Goal: Task Accomplishment & Management: Use online tool/utility

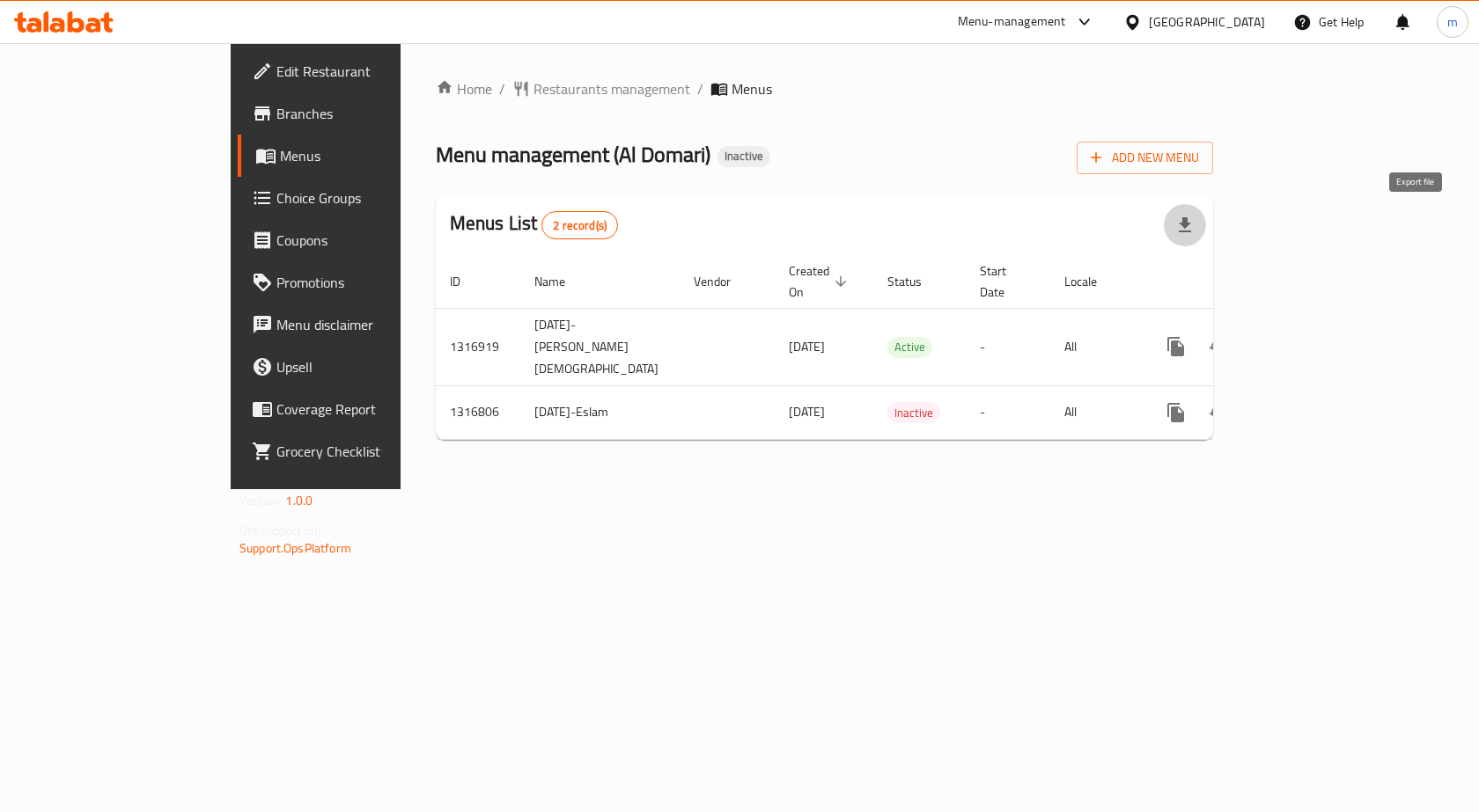
click at [1196, 220] on icon "button" at bounding box center [1185, 225] width 21 height 21
click at [1215, 467] on div "Home / Restaurants management / Menus Menu management ( Al Domari ) Inactive Ad…" at bounding box center [824, 266] width 848 height 446
click at [1199, 152] on span "Add New Menu" at bounding box center [1145, 157] width 108 height 22
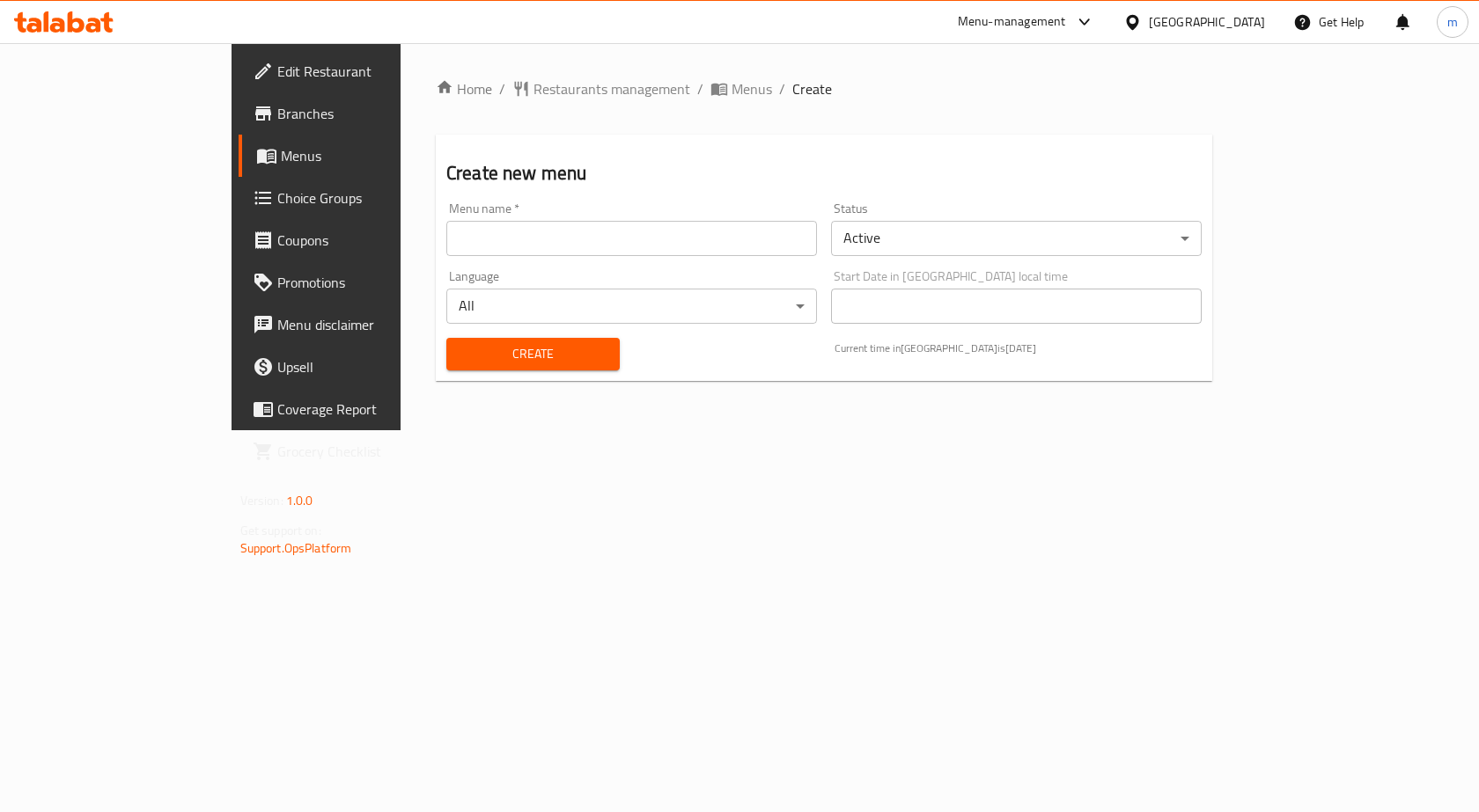
click at [510, 249] on input "text" at bounding box center [631, 239] width 371 height 36
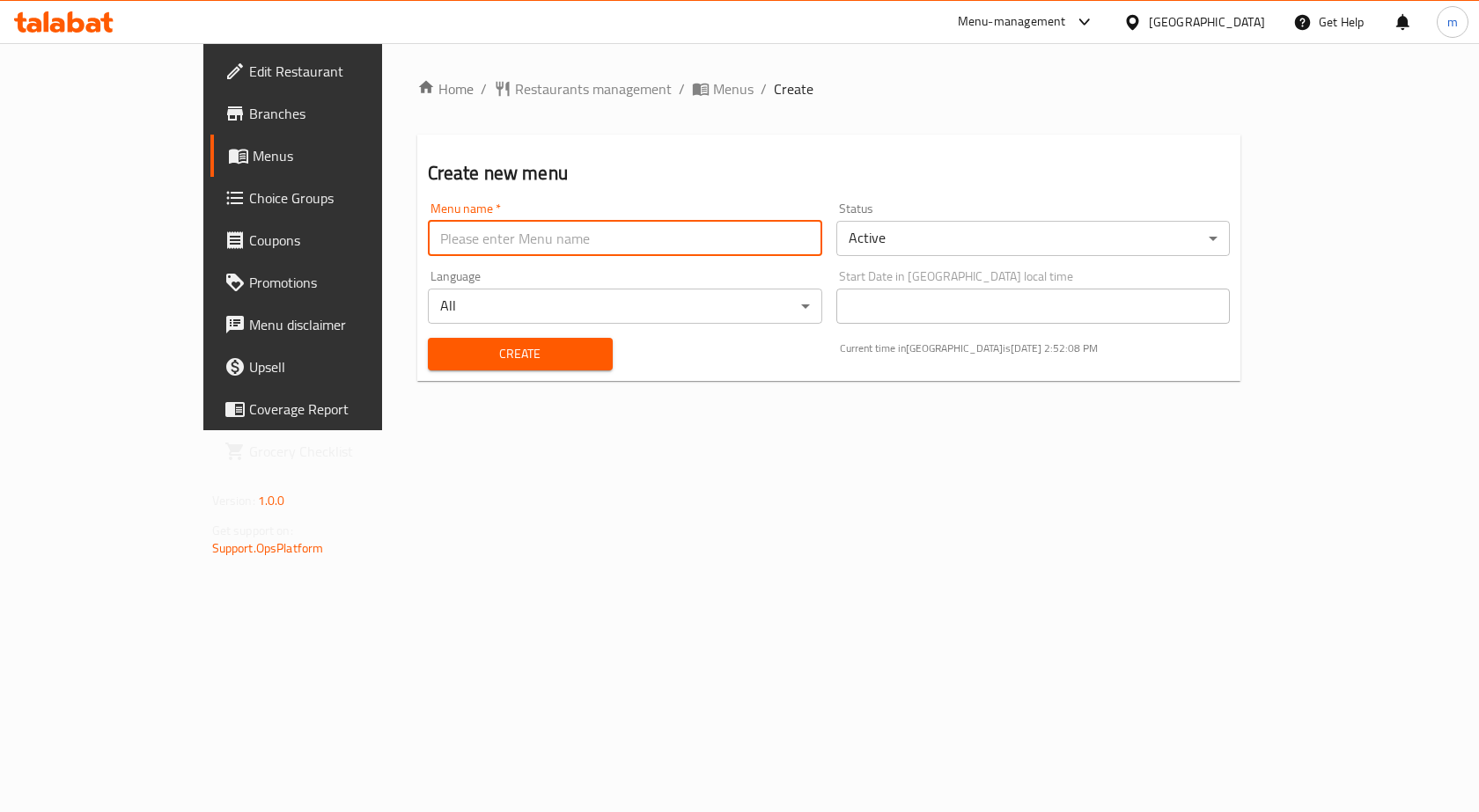
type input "m.mohamed.8039"
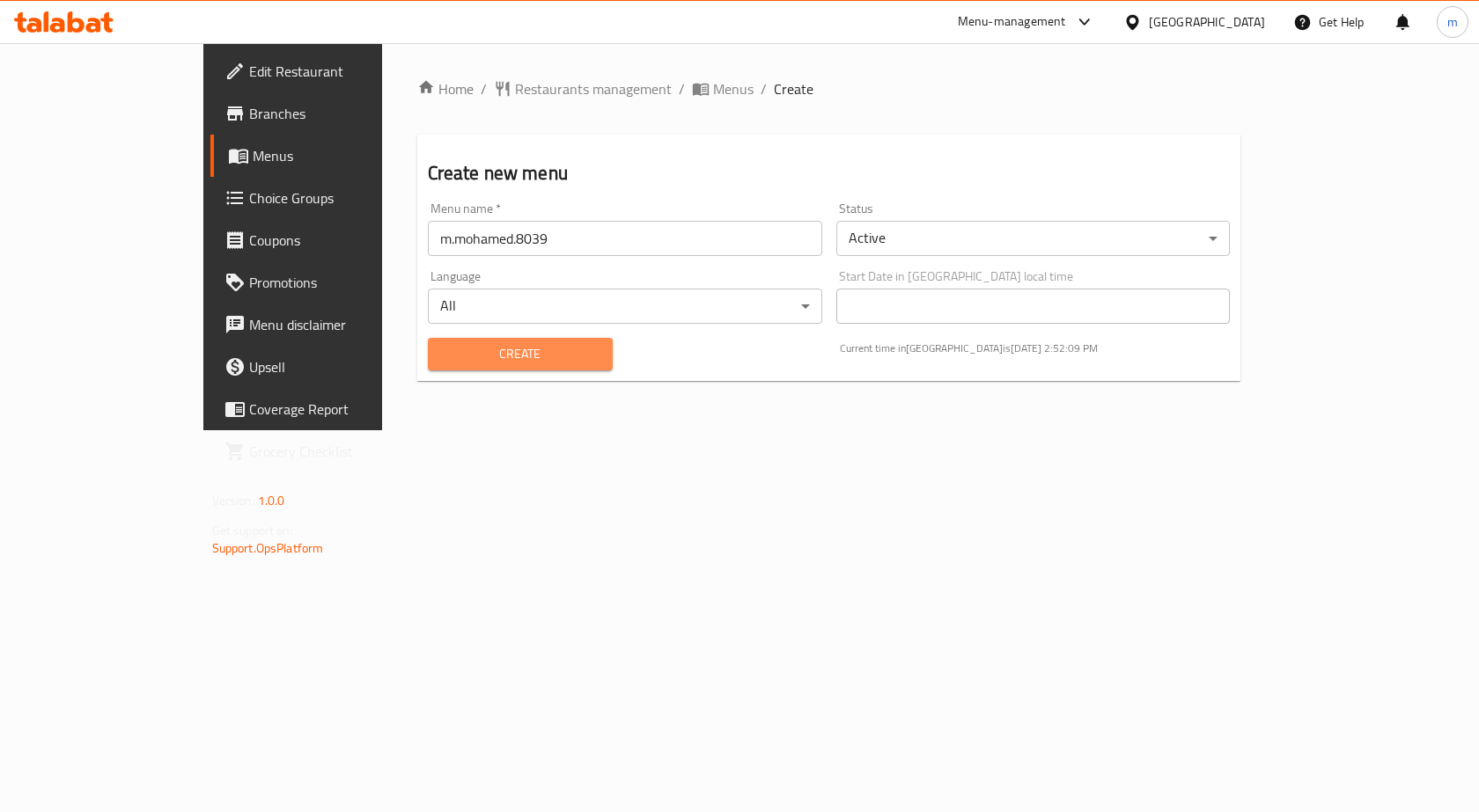
click at [531, 350] on span "Create" at bounding box center [520, 354] width 157 height 22
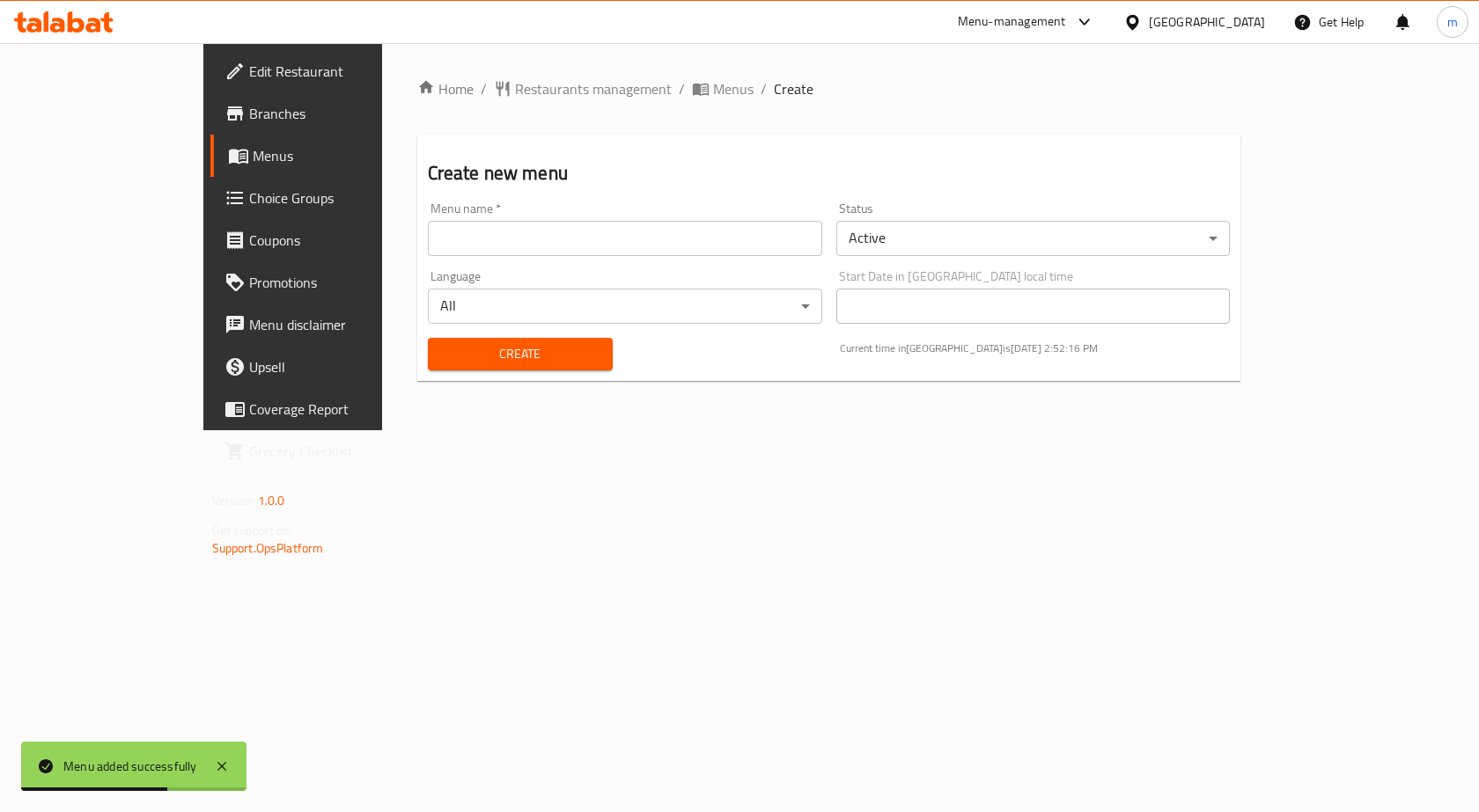
click at [252, 165] on span "Menus" at bounding box center [344, 156] width 184 height 21
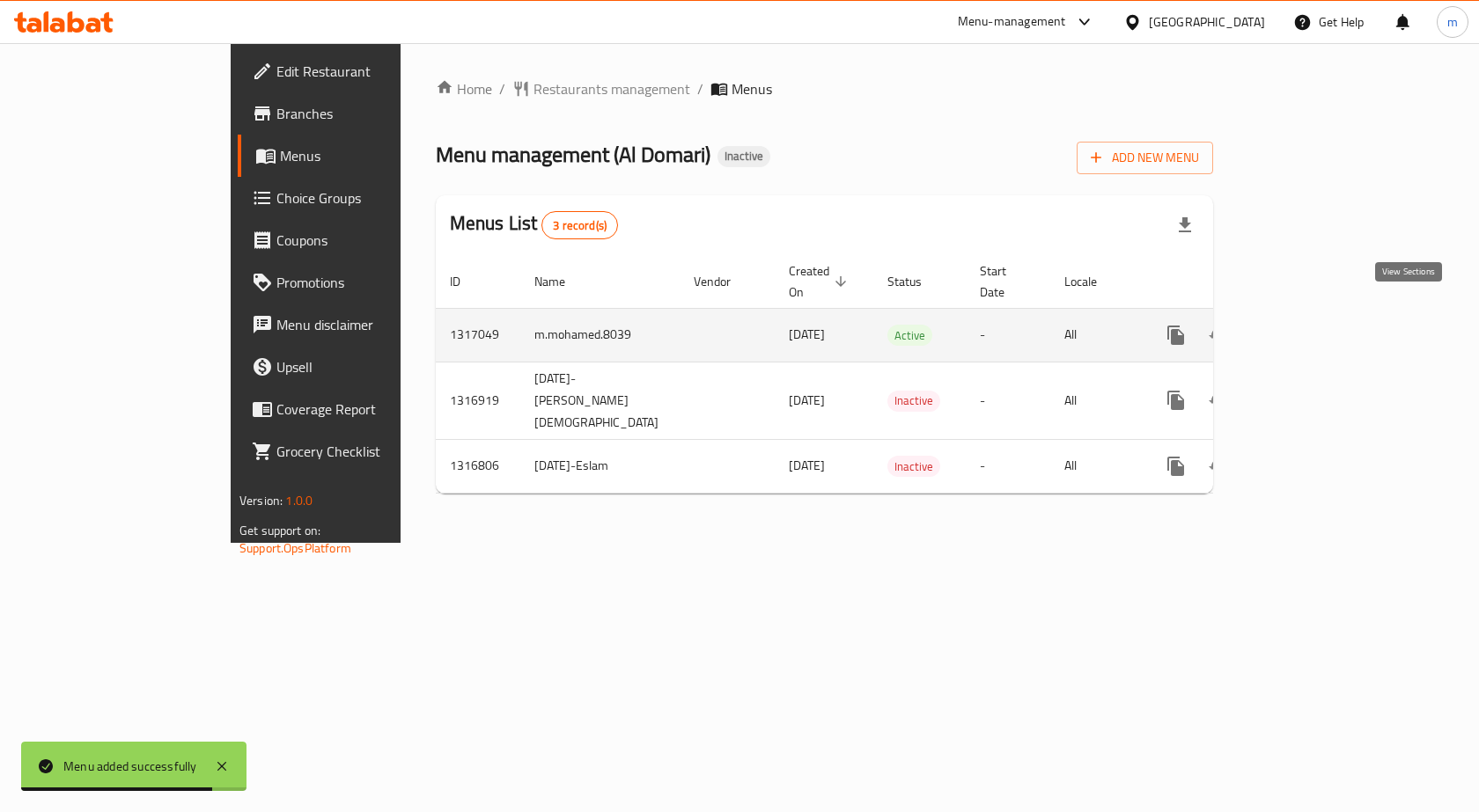
click at [1314, 325] on icon "enhanced table" at bounding box center [1302, 335] width 21 height 21
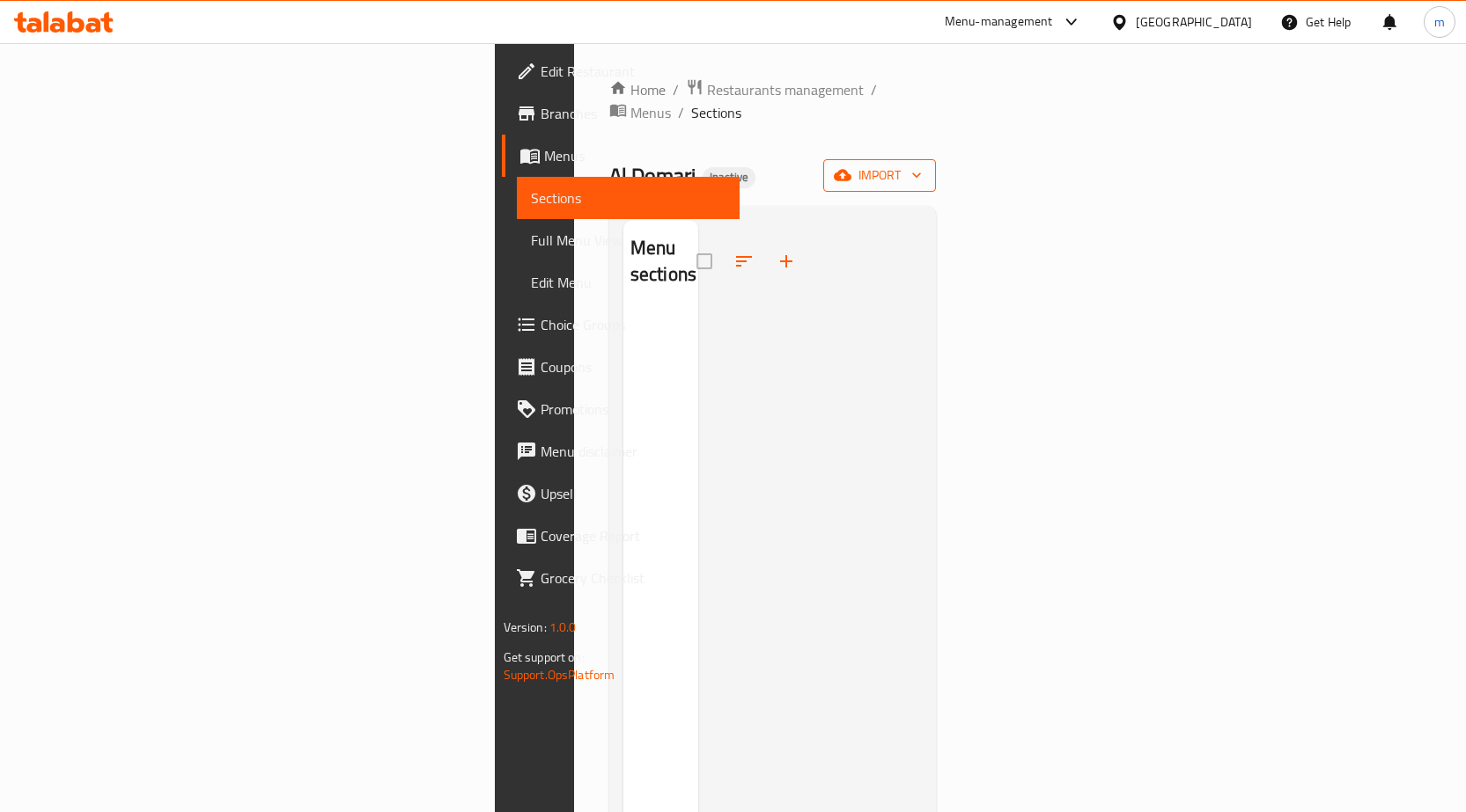
click at [921, 165] on span "import" at bounding box center [880, 176] width 85 height 22
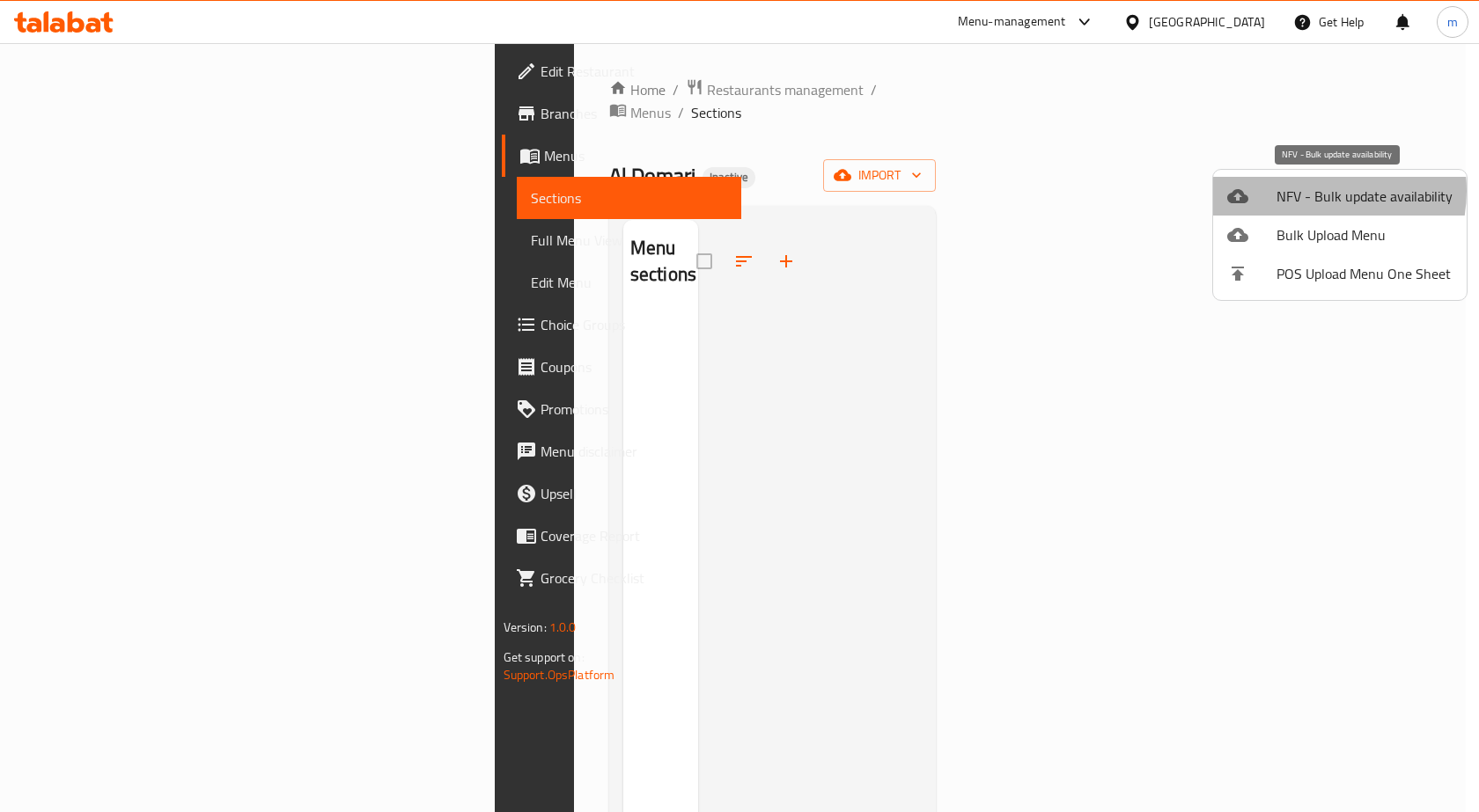
click at [1313, 191] on span "NFV - Bulk update availability" at bounding box center [1364, 196] width 176 height 21
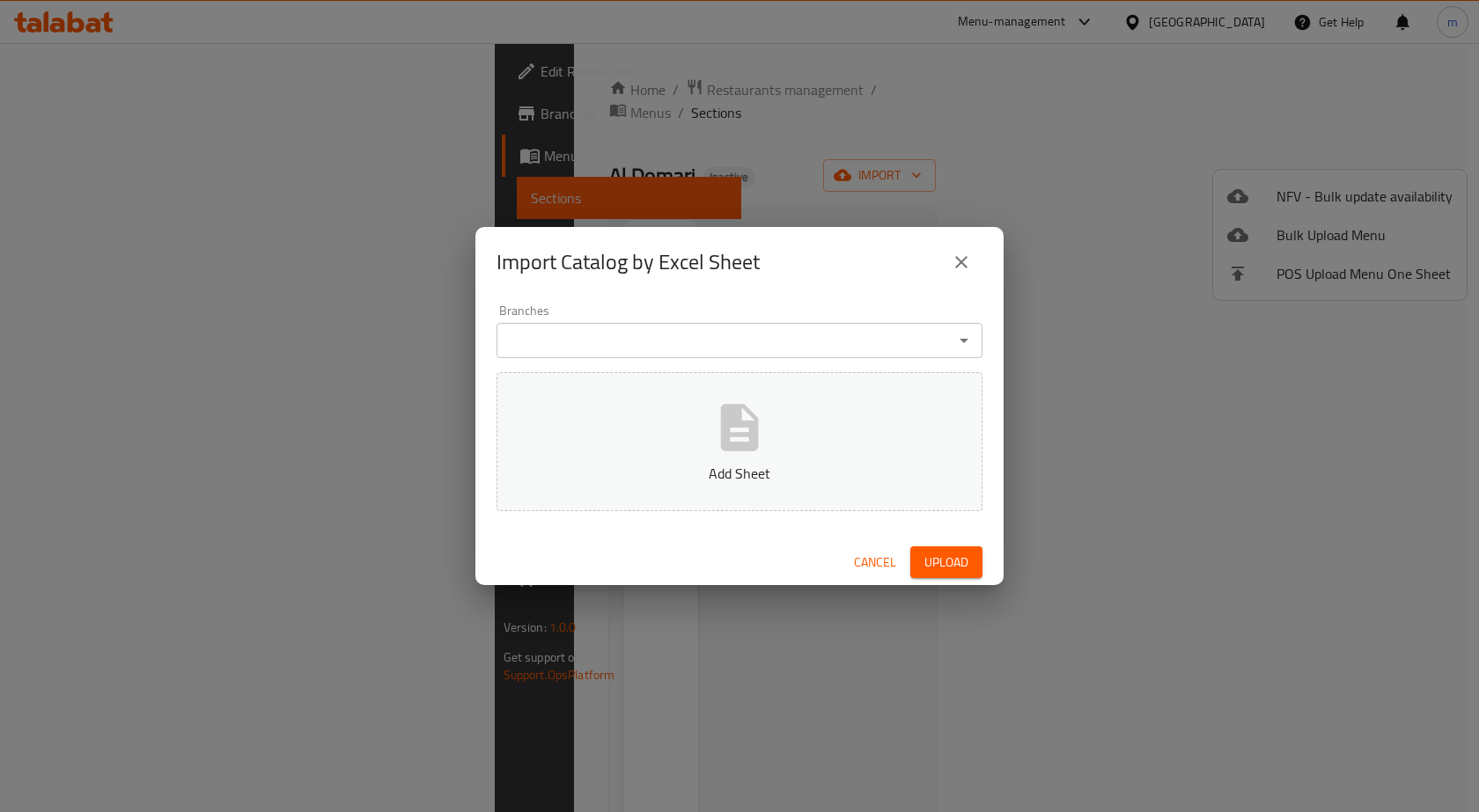
click at [866, 447] on button "Add Sheet" at bounding box center [740, 442] width 486 height 139
click at [958, 553] on span "Upload" at bounding box center [946, 563] width 44 height 22
click at [882, 556] on span "Cancel" at bounding box center [875, 563] width 42 height 22
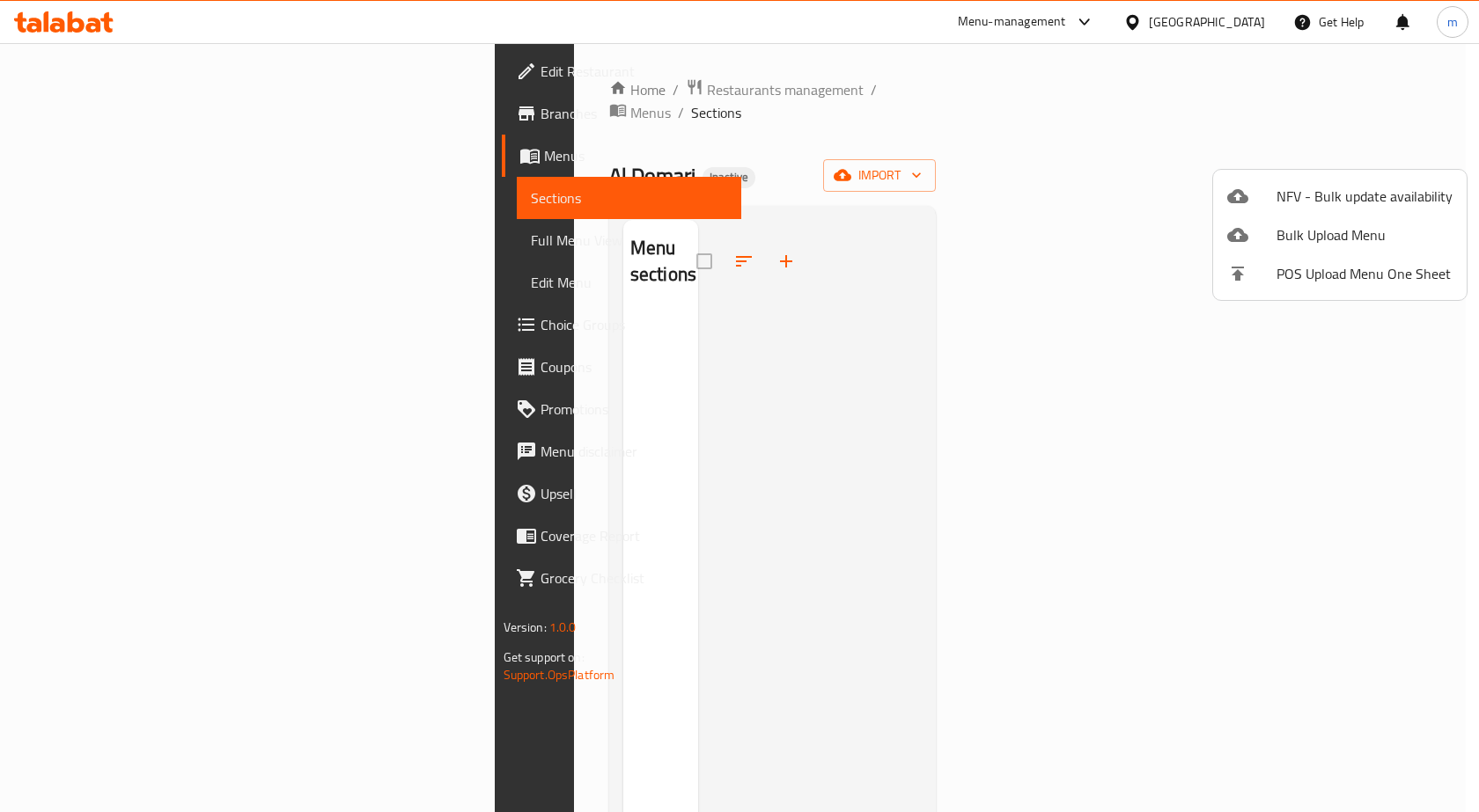
click at [106, 91] on div at bounding box center [740, 406] width 1479 height 812
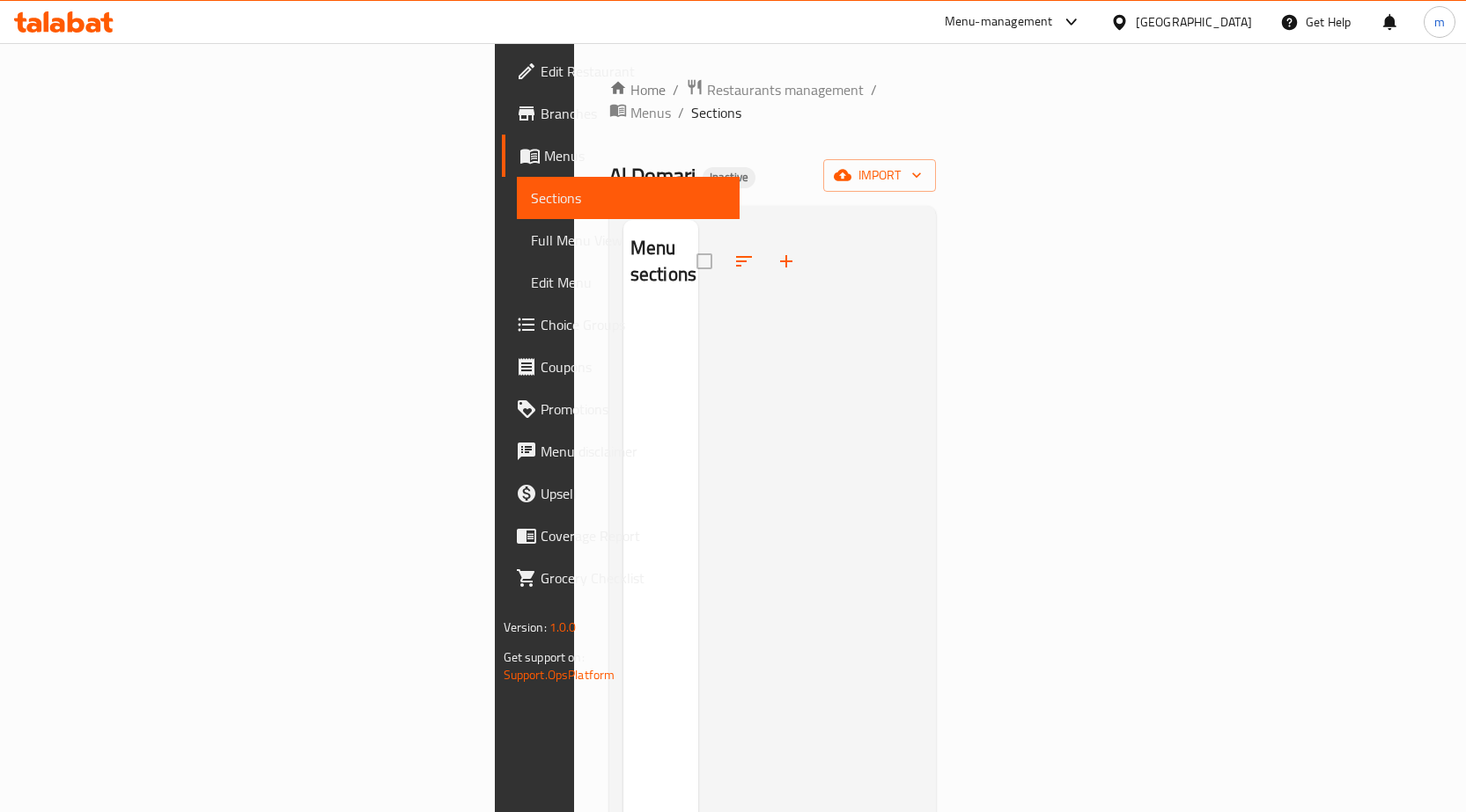
click at [541, 106] on span "Branches" at bounding box center [633, 113] width 185 height 21
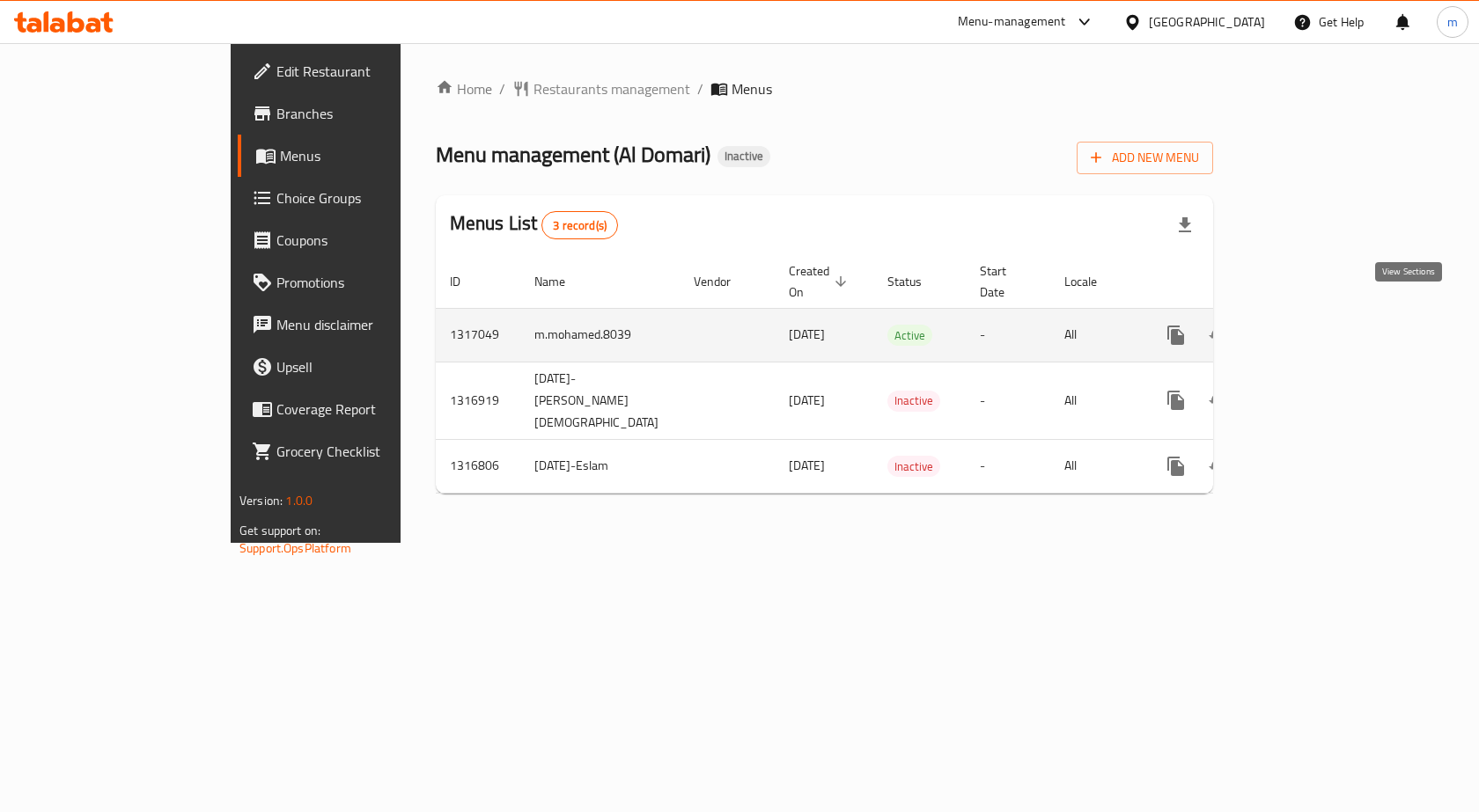
click at [1314, 325] on icon "enhanced table" at bounding box center [1302, 335] width 21 height 21
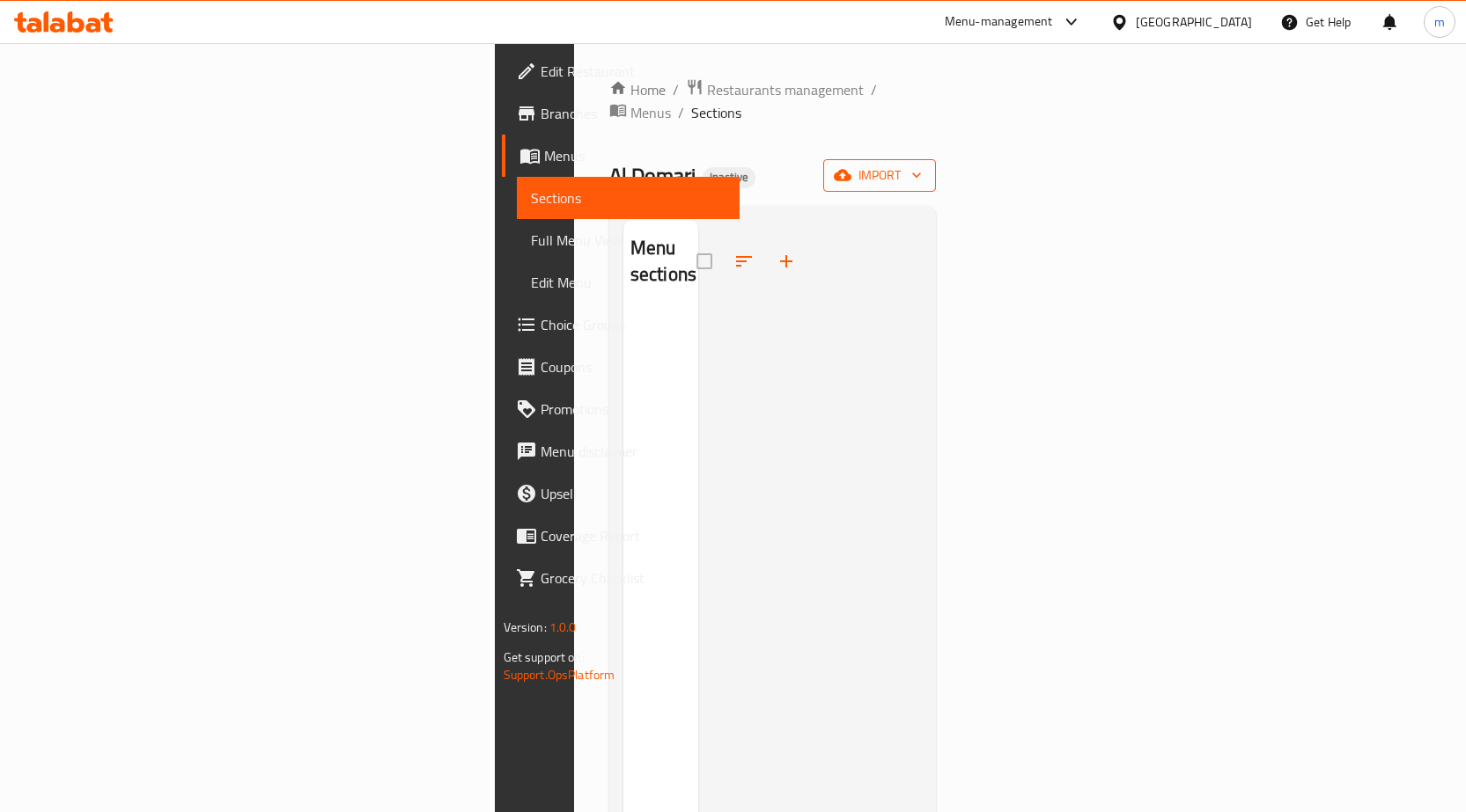
click at [936, 167] on button "import" at bounding box center [880, 176] width 113 height 33
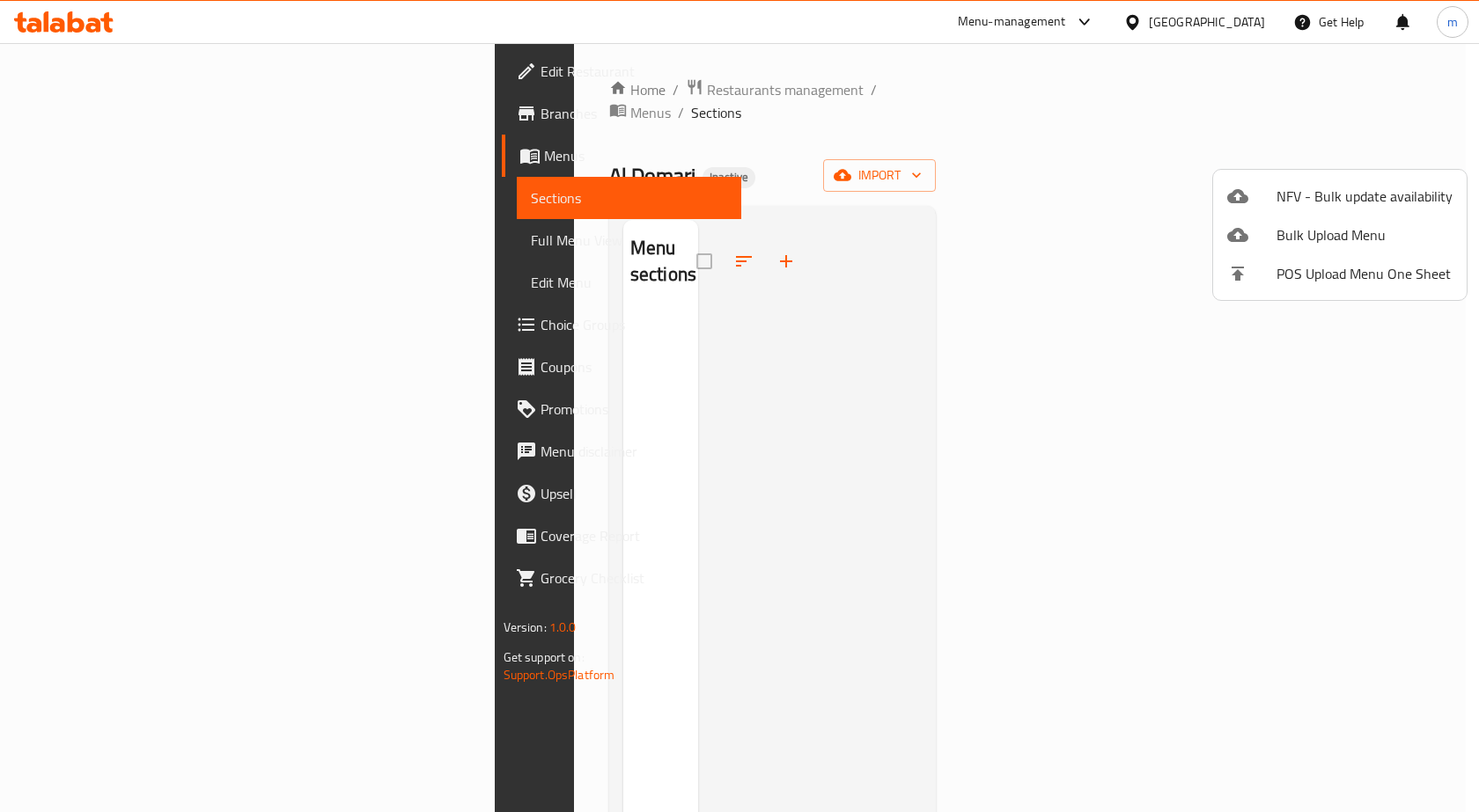
click at [1248, 194] on icon at bounding box center [1238, 196] width 21 height 21
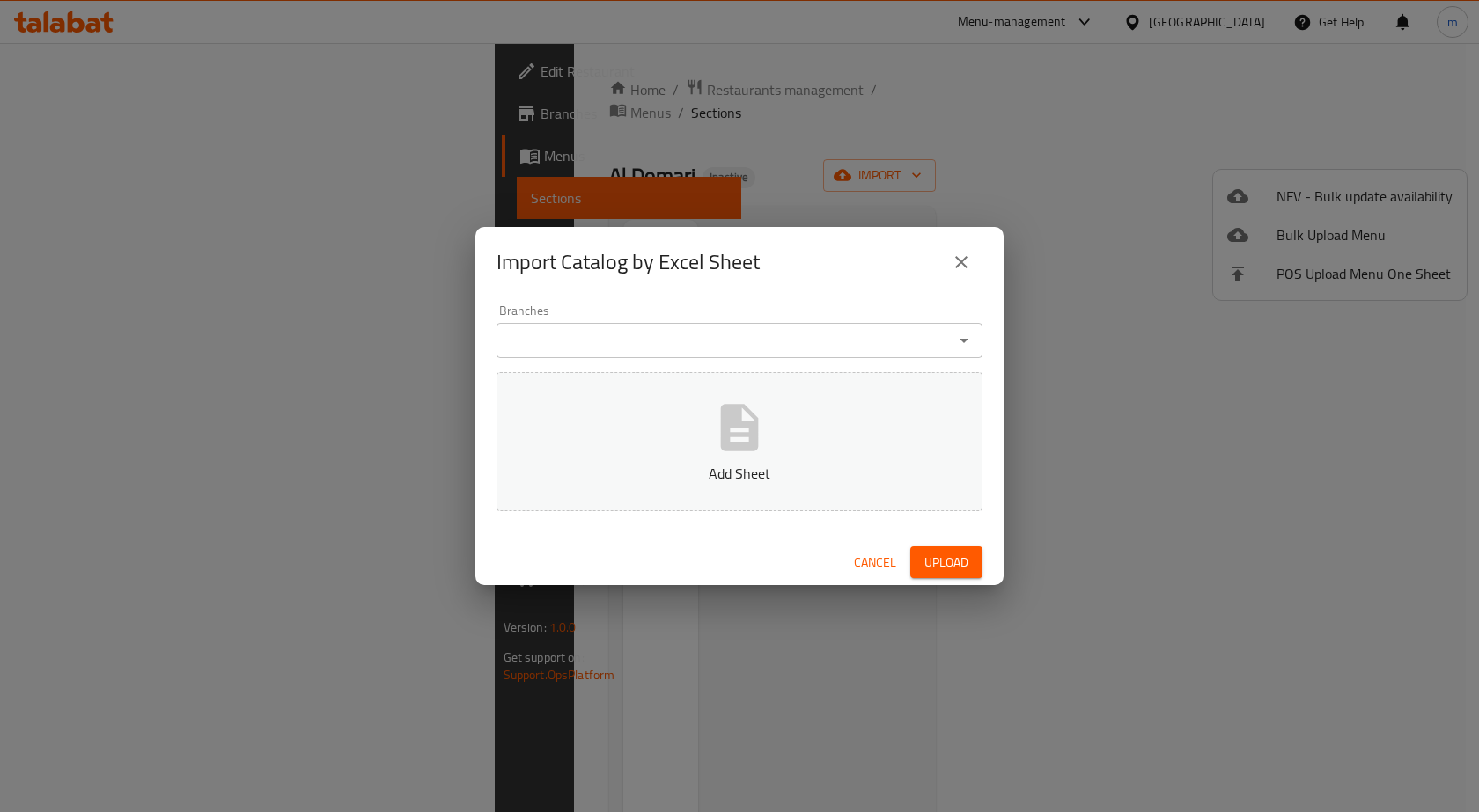
click at [704, 421] on button "Add Sheet" at bounding box center [740, 442] width 486 height 139
click at [957, 560] on span "Upload" at bounding box center [946, 563] width 44 height 22
click at [957, 260] on icon "close" at bounding box center [961, 262] width 21 height 21
